Goal: Information Seeking & Learning: Understand process/instructions

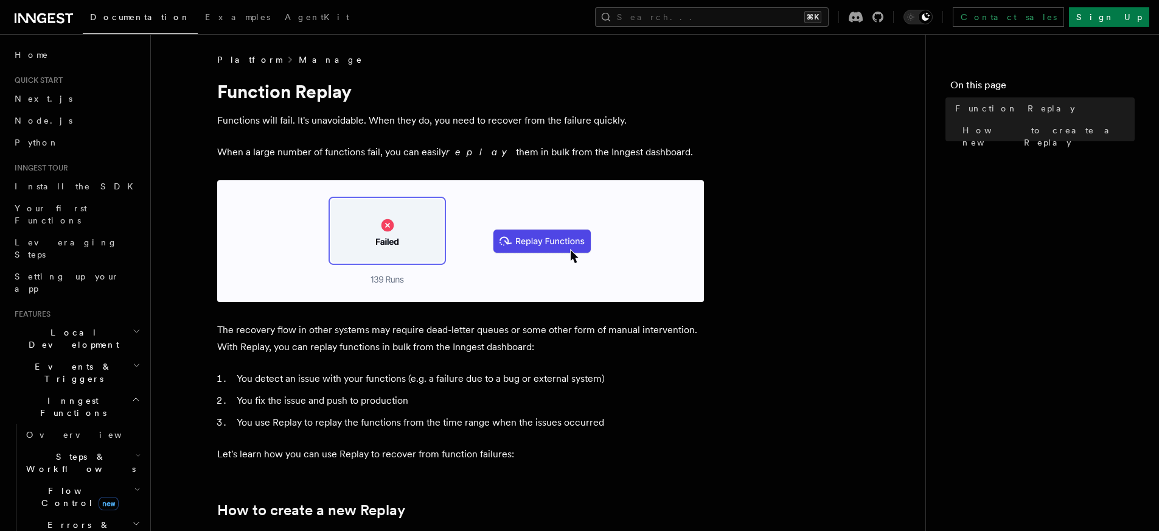
click at [299, 59] on link "Manage" at bounding box center [331, 60] width 64 height 12
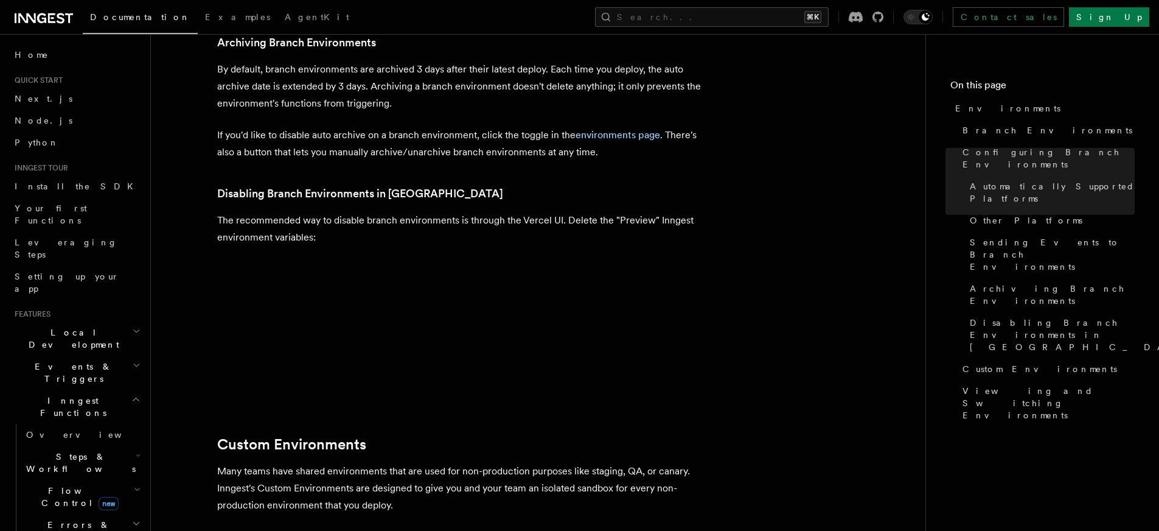
scroll to position [2298, 0]
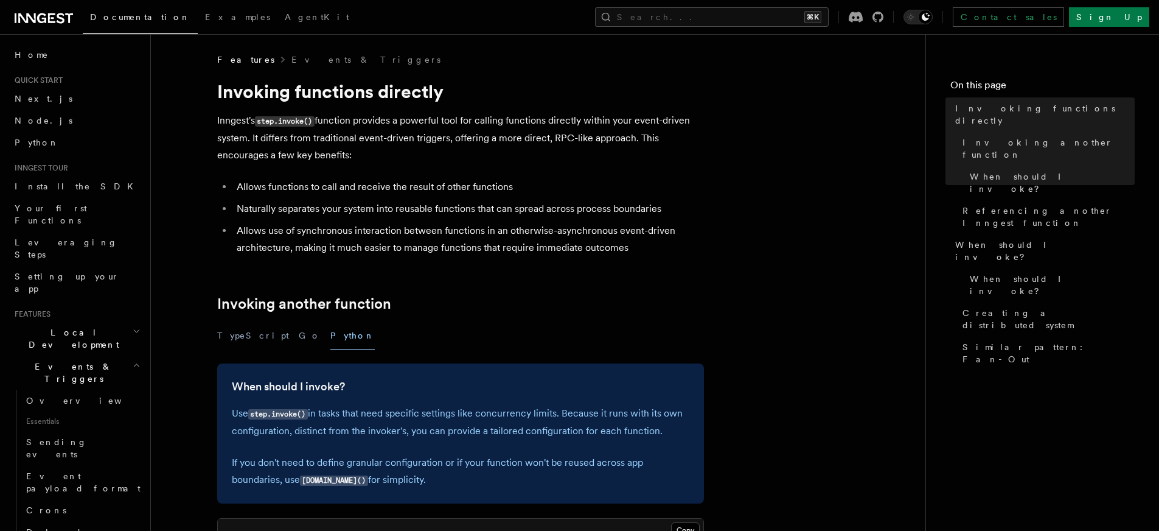
click at [33, 11] on icon at bounding box center [44, 18] width 58 height 15
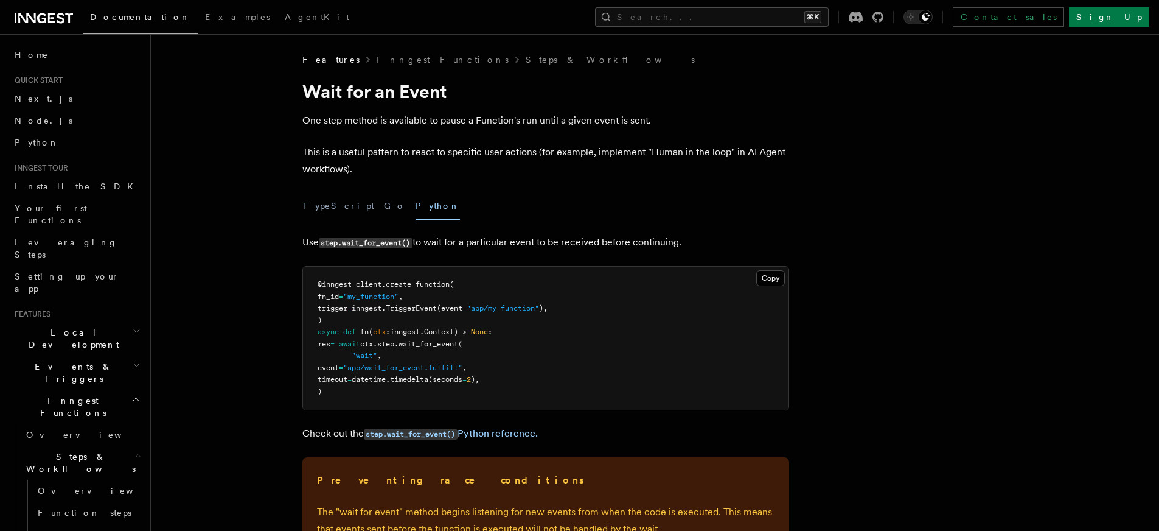
drag, startPoint x: 431, startPoint y: 245, endPoint x: 690, endPoint y: 242, distance: 258.6
click at [690, 242] on p "Use step.wait_for_event() to wait for a particular event to be received before …" at bounding box center [545, 243] width 487 height 18
copy p "wait for a particular event to be received before continuing."
